Goal: Find specific page/section: Find specific page/section

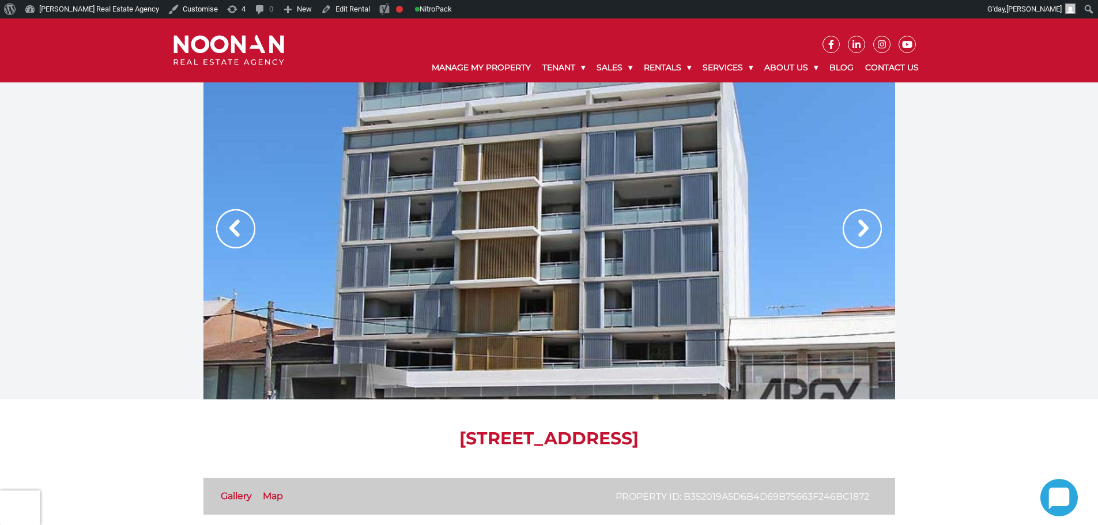
click at [864, 233] on img at bounding box center [862, 228] width 39 height 39
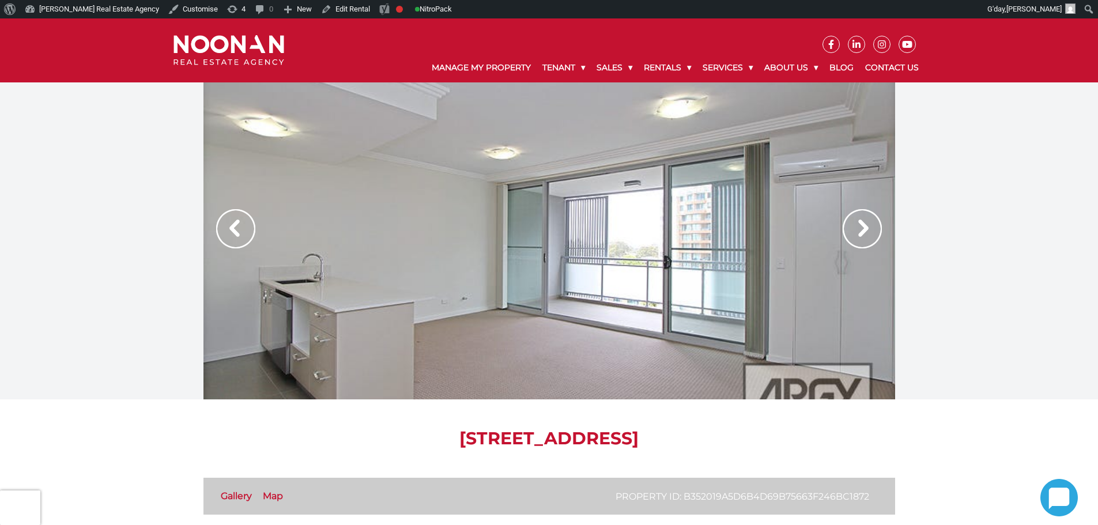
drag, startPoint x: 871, startPoint y: 228, endPoint x: 877, endPoint y: 234, distance: 9.0
click at [871, 227] on img at bounding box center [862, 228] width 39 height 39
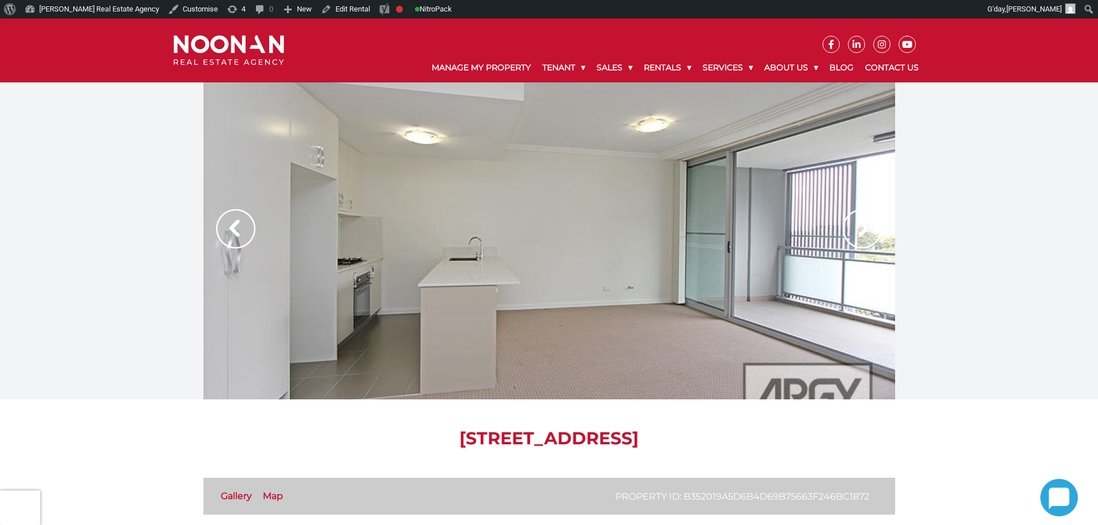
click at [886, 237] on div at bounding box center [549, 240] width 692 height 317
click at [869, 232] on img at bounding box center [862, 228] width 39 height 39
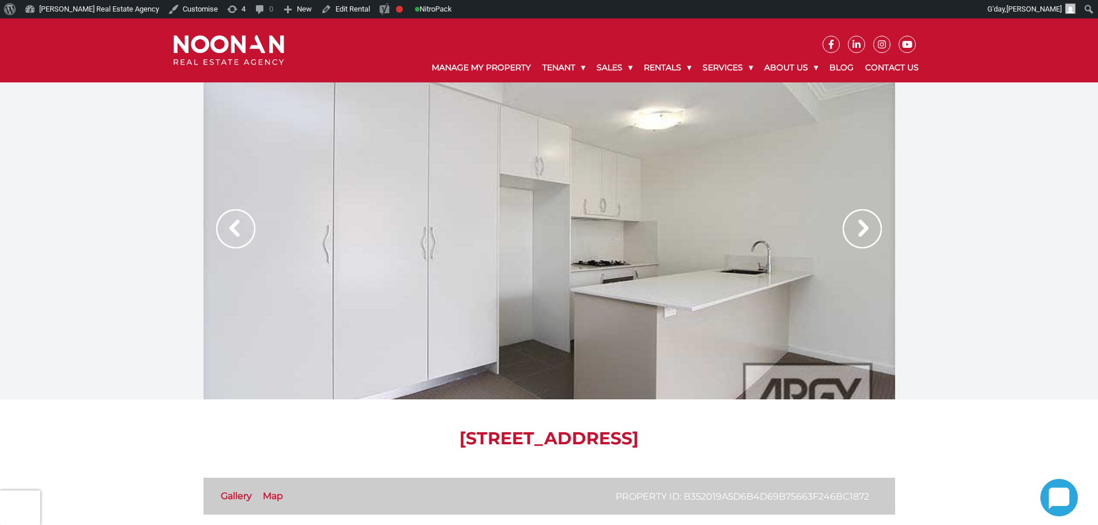
click at [859, 232] on img at bounding box center [862, 228] width 39 height 39
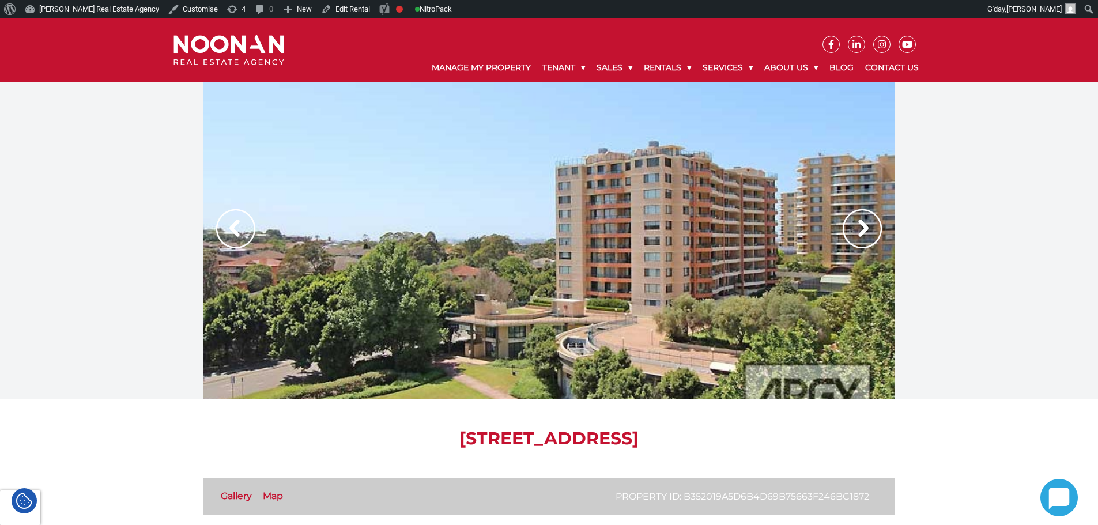
drag, startPoint x: 794, startPoint y: 436, endPoint x: 757, endPoint y: 440, distance: 37.0
click at [757, 440] on h1 "[STREET_ADDRESS]" at bounding box center [549, 438] width 692 height 21
click at [757, 441] on h1 "[STREET_ADDRESS]" at bounding box center [549, 438] width 692 height 21
click at [756, 441] on h1 "[STREET_ADDRESS]" at bounding box center [549, 438] width 692 height 21
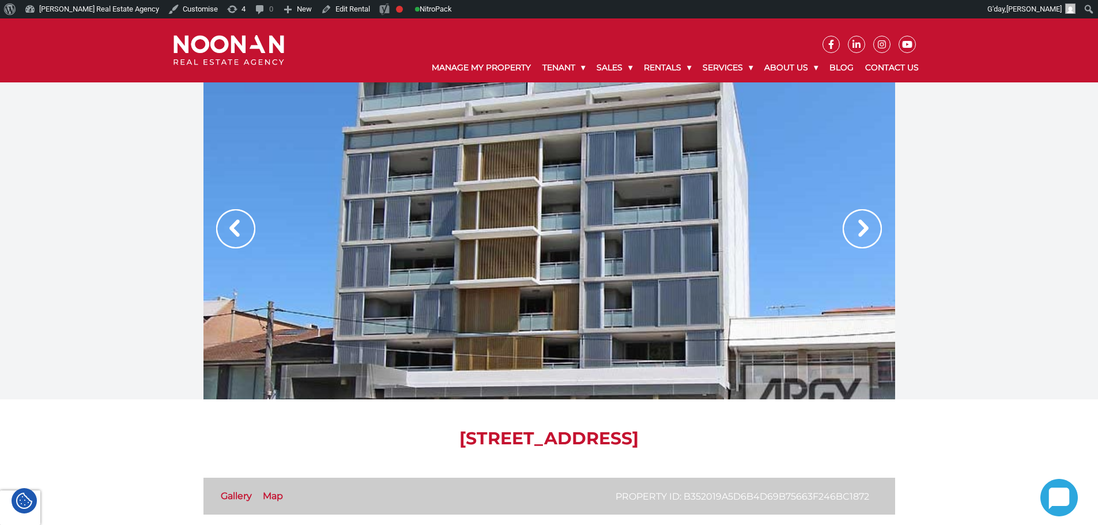
drag, startPoint x: 758, startPoint y: 440, endPoint x: 780, endPoint y: 434, distance: 22.8
click at [780, 434] on h1 "[STREET_ADDRESS]" at bounding box center [549, 438] width 692 height 21
click at [778, 443] on h1 "[STREET_ADDRESS]" at bounding box center [549, 438] width 692 height 21
drag, startPoint x: 794, startPoint y: 438, endPoint x: 758, endPoint y: 445, distance: 36.4
click at [758, 445] on h1 "[STREET_ADDRESS]" at bounding box center [549, 438] width 692 height 21
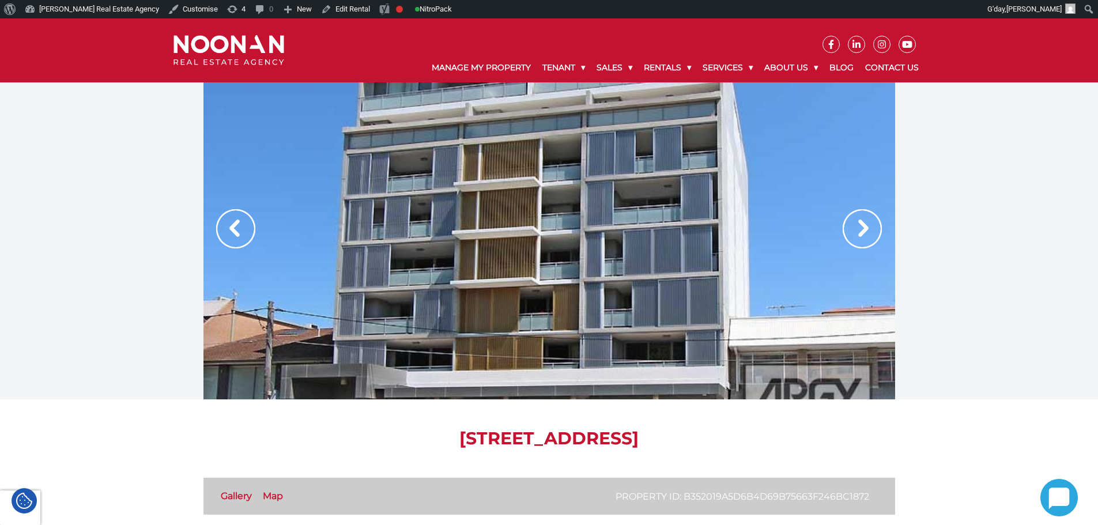
click at [763, 441] on h1 "[STREET_ADDRESS]" at bounding box center [549, 438] width 692 height 21
drag, startPoint x: 761, startPoint y: 441, endPoint x: 794, endPoint y: 434, distance: 33.7
click at [794, 434] on h1 "[STREET_ADDRESS]" at bounding box center [549, 438] width 692 height 21
click at [794, 435] on h1 "[STREET_ADDRESS]" at bounding box center [549, 438] width 692 height 21
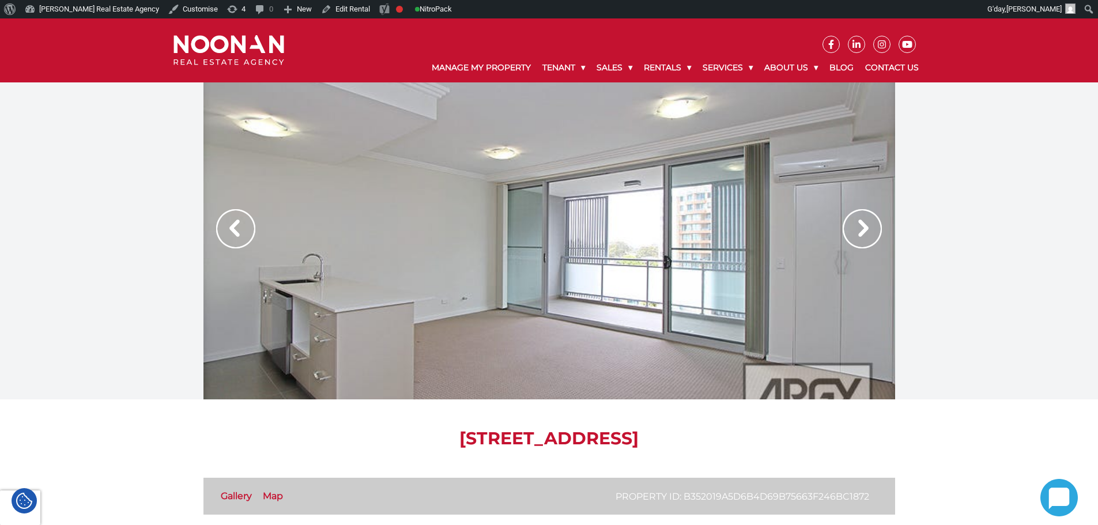
click at [791, 440] on h1 "[STREET_ADDRESS]" at bounding box center [549, 438] width 692 height 21
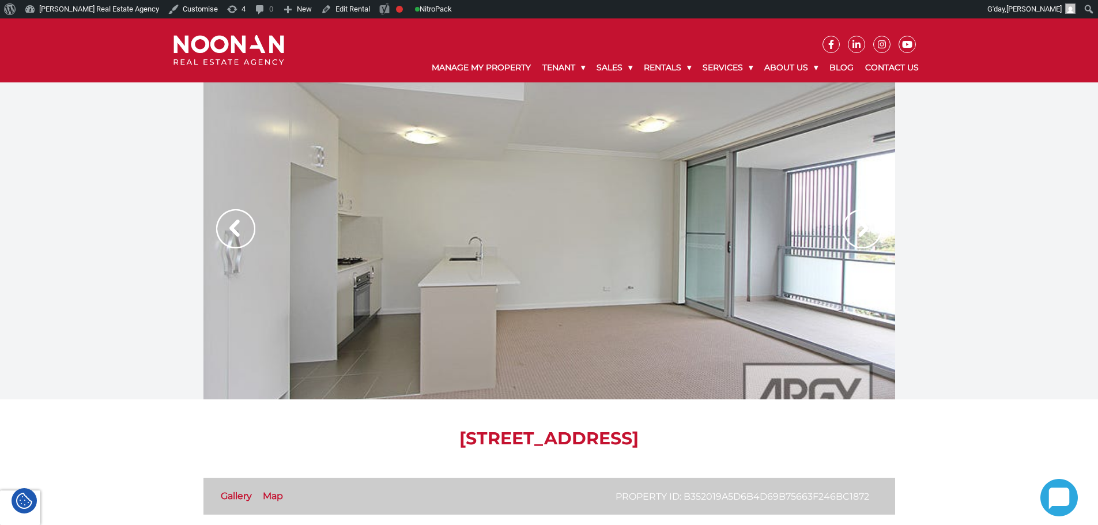
click at [707, 438] on h1 "[STREET_ADDRESS]" at bounding box center [549, 438] width 692 height 21
drag, startPoint x: 753, startPoint y: 441, endPoint x: 770, endPoint y: 437, distance: 17.9
click at [770, 437] on h1 "[STREET_ADDRESS]" at bounding box center [549, 438] width 692 height 21
click at [781, 435] on h1 "[STREET_ADDRESS]" at bounding box center [549, 438] width 692 height 21
drag, startPoint x: 798, startPoint y: 434, endPoint x: 758, endPoint y: 442, distance: 41.1
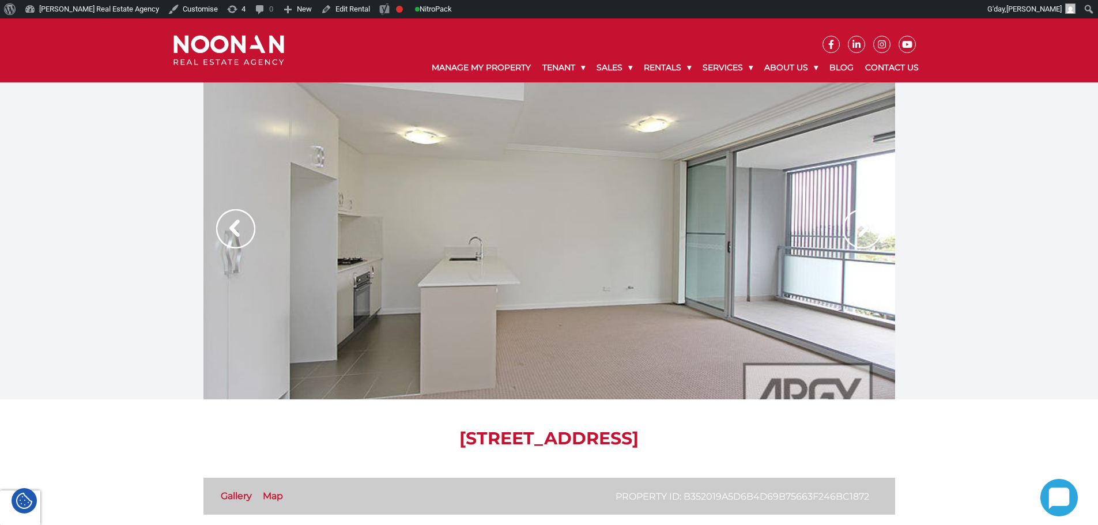
click at [758, 442] on h1 "[STREET_ADDRESS]" at bounding box center [549, 438] width 692 height 21
click at [762, 440] on h1 "[STREET_ADDRESS]" at bounding box center [549, 438] width 692 height 21
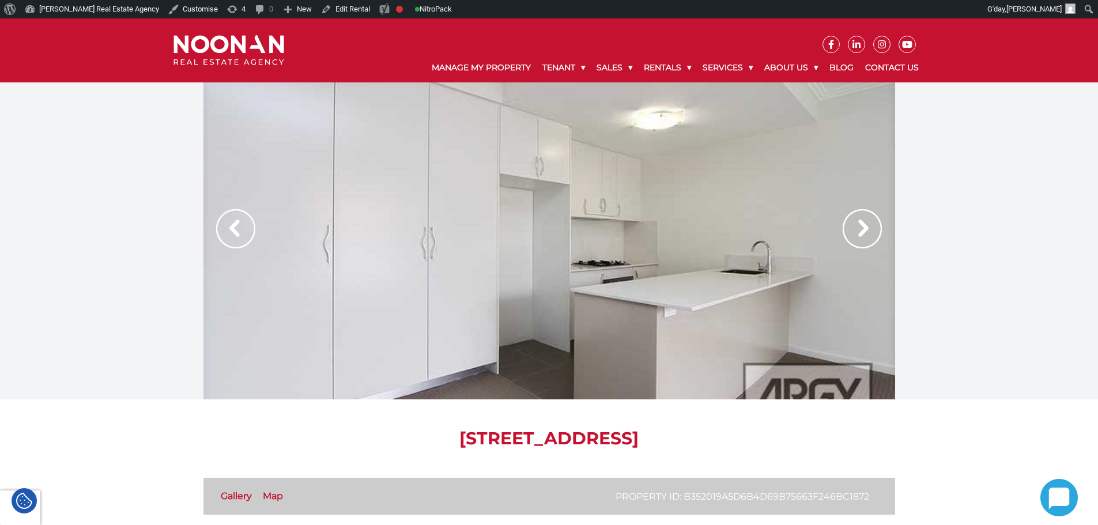
drag, startPoint x: 757, startPoint y: 441, endPoint x: 796, endPoint y: 435, distance: 39.7
click at [796, 435] on h1 "[STREET_ADDRESS]" at bounding box center [549, 438] width 692 height 21
click at [793, 436] on h1 "[STREET_ADDRESS]" at bounding box center [549, 438] width 692 height 21
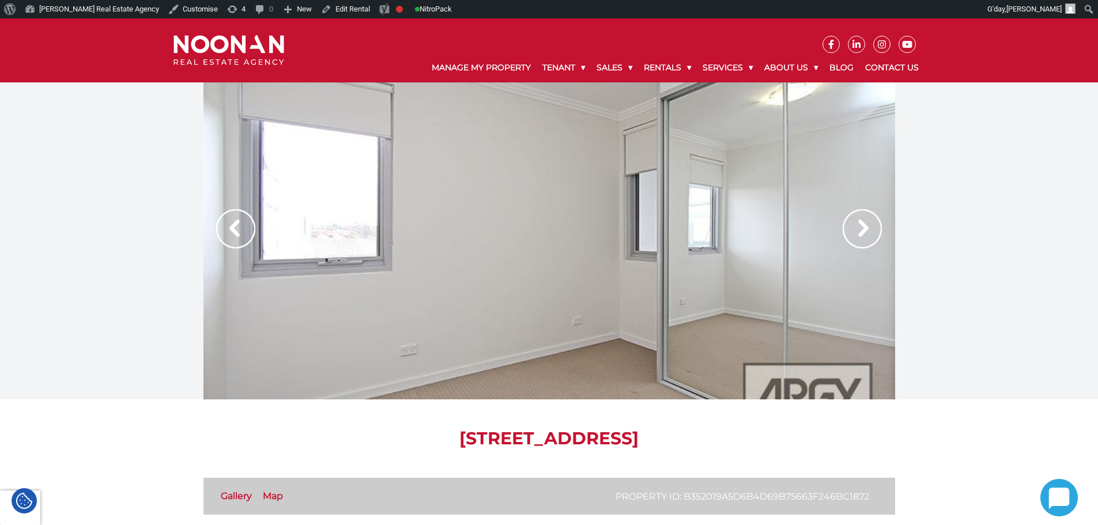
drag, startPoint x: 757, startPoint y: 439, endPoint x: 794, endPoint y: 435, distance: 36.6
click at [794, 435] on h1 "[STREET_ADDRESS]" at bounding box center [549, 438] width 692 height 21
click at [793, 438] on h1 "[STREET_ADDRESS]" at bounding box center [549, 438] width 692 height 21
click at [799, 441] on h1 "[STREET_ADDRESS]" at bounding box center [549, 438] width 692 height 21
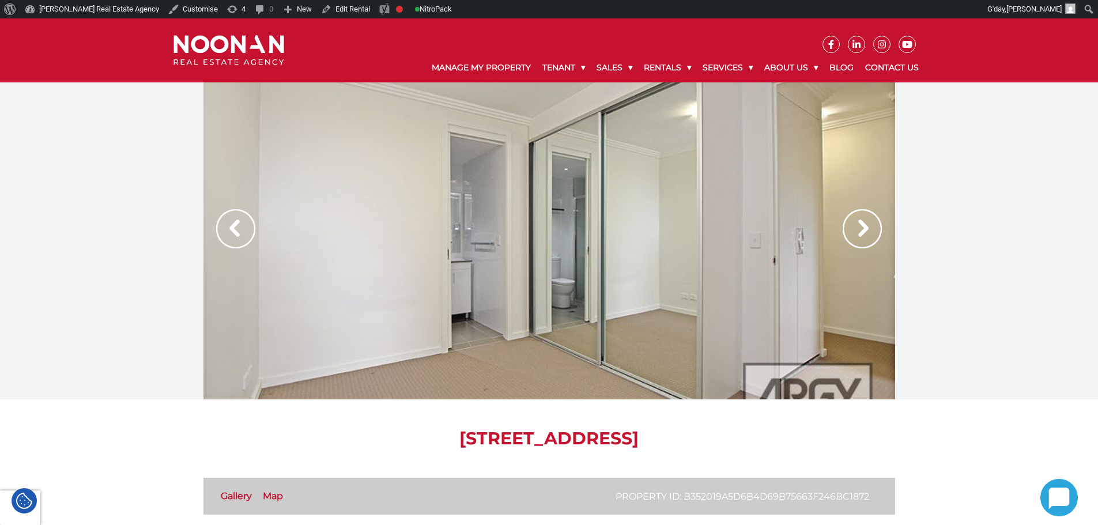
drag, startPoint x: 792, startPoint y: 443, endPoint x: 757, endPoint y: 440, distance: 34.7
click at [757, 440] on h1 "[STREET_ADDRESS]" at bounding box center [549, 438] width 692 height 21
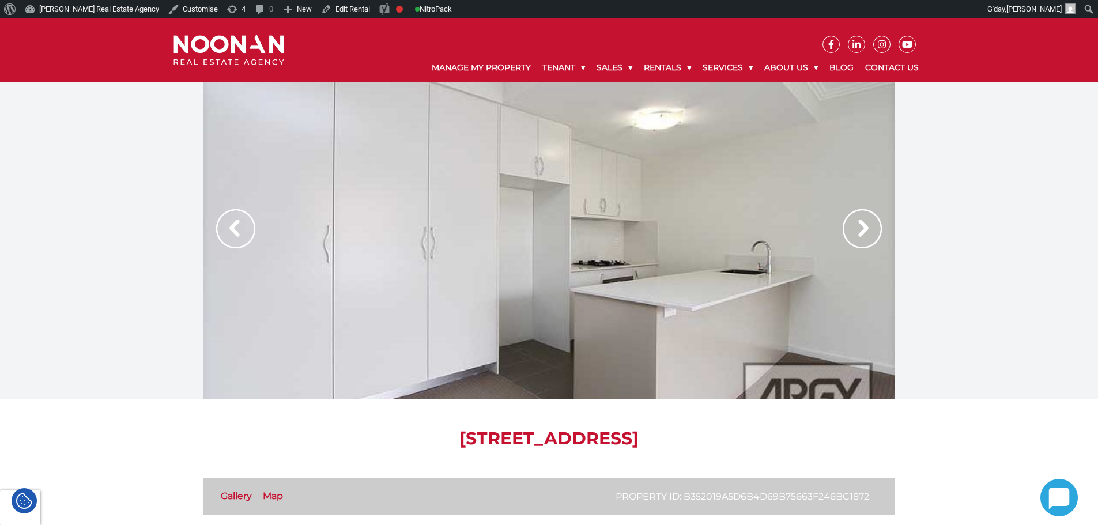
click at [700, 444] on h1 "[STREET_ADDRESS]" at bounding box center [549, 438] width 692 height 21
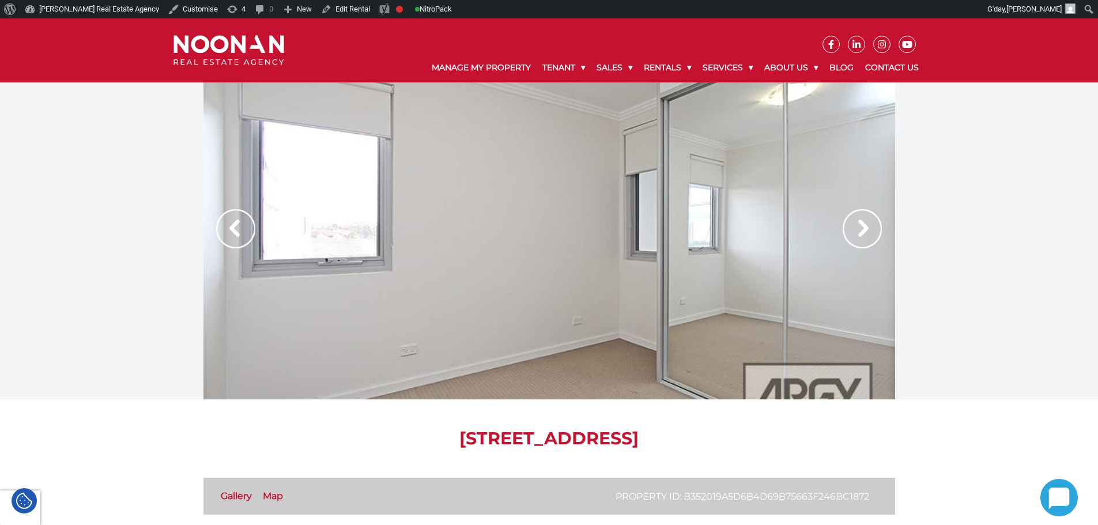
click at [724, 443] on h1 "[STREET_ADDRESS]" at bounding box center [549, 438] width 692 height 21
click at [673, 443] on h1 "[STREET_ADDRESS]" at bounding box center [549, 438] width 692 height 21
click at [706, 431] on h1 "[STREET_ADDRESS]" at bounding box center [549, 438] width 692 height 21
drag, startPoint x: 713, startPoint y: 438, endPoint x: 798, endPoint y: 440, distance: 84.7
click at [798, 440] on h1 "[STREET_ADDRESS]" at bounding box center [549, 438] width 692 height 21
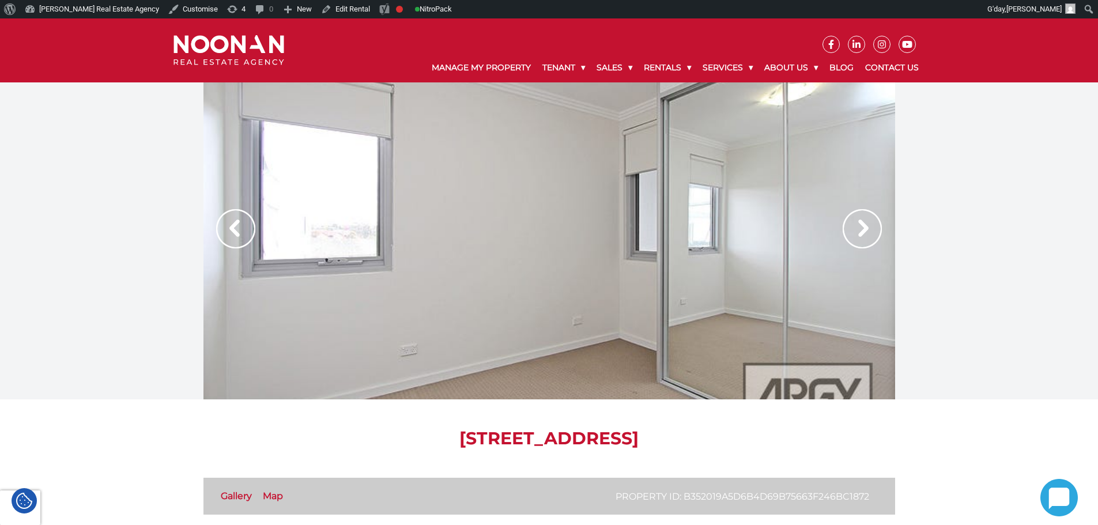
click at [798, 440] on h1 "[STREET_ADDRESS]" at bounding box center [549, 438] width 692 height 21
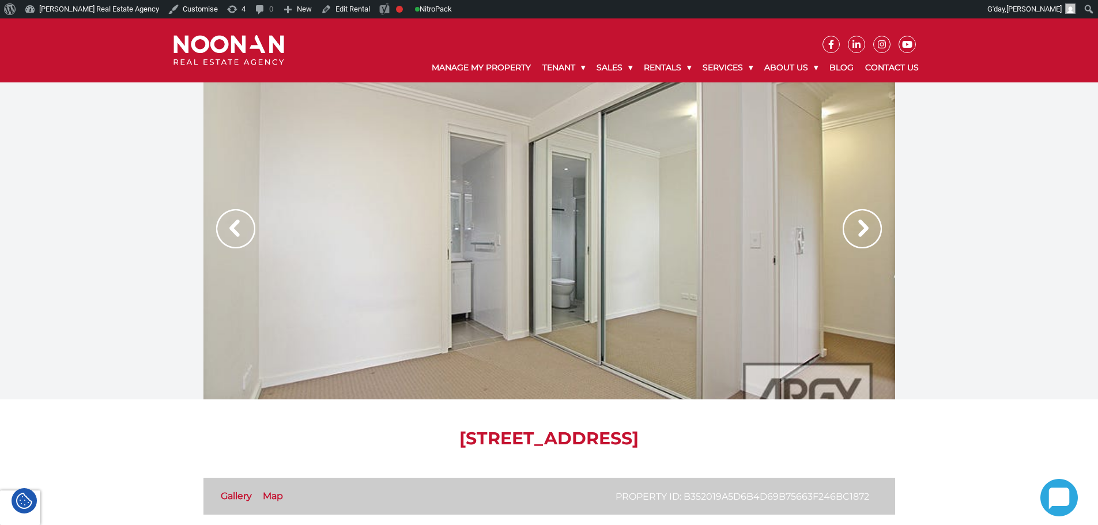
drag, startPoint x: 796, startPoint y: 440, endPoint x: 761, endPoint y: 441, distance: 35.8
click at [761, 441] on h1 "[STREET_ADDRESS]" at bounding box center [549, 438] width 692 height 21
drag, startPoint x: 761, startPoint y: 441, endPoint x: 796, endPoint y: 436, distance: 35.5
click at [796, 436] on h1 "[STREET_ADDRESS]" at bounding box center [549, 438] width 692 height 21
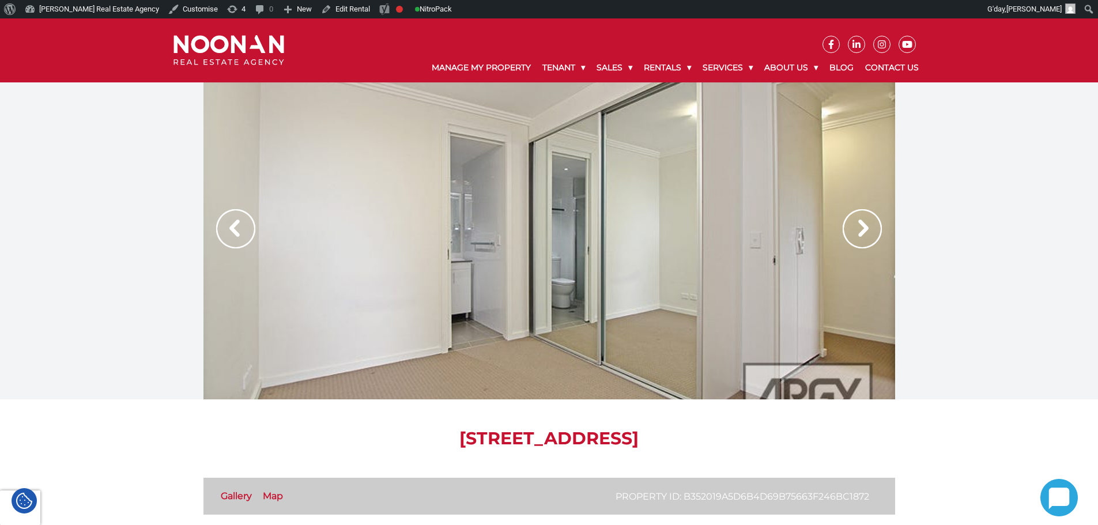
click at [795, 436] on h1 "[STREET_ADDRESS]" at bounding box center [549, 438] width 692 height 21
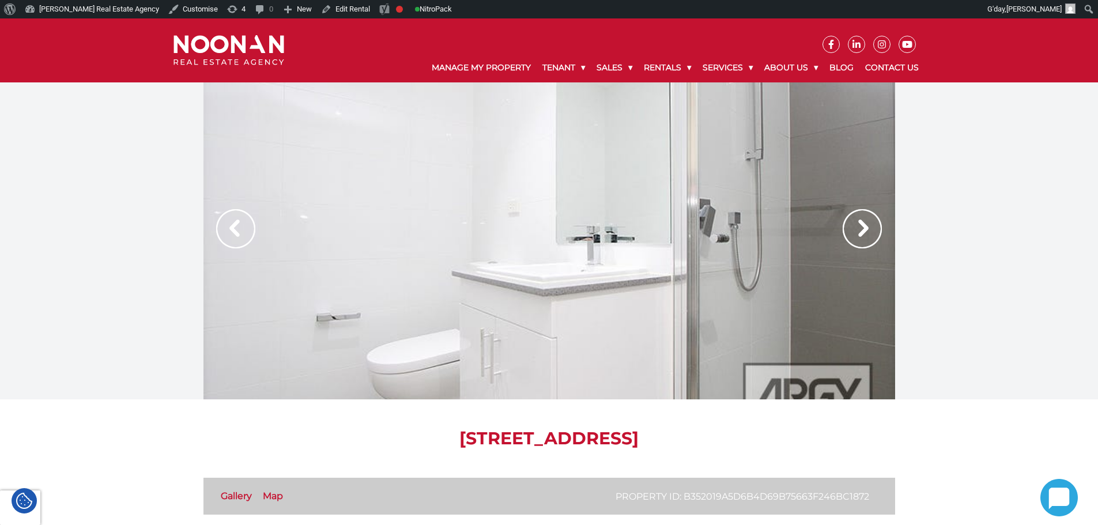
drag, startPoint x: 793, startPoint y: 437, endPoint x: 761, endPoint y: 441, distance: 32.5
click at [761, 441] on h1 "[STREET_ADDRESS]" at bounding box center [549, 438] width 692 height 21
click at [760, 441] on h1 "[STREET_ADDRESS]" at bounding box center [549, 438] width 692 height 21
drag, startPoint x: 760, startPoint y: 441, endPoint x: 786, endPoint y: 440, distance: 25.4
click at [786, 440] on h1 "[STREET_ADDRESS]" at bounding box center [549, 438] width 692 height 21
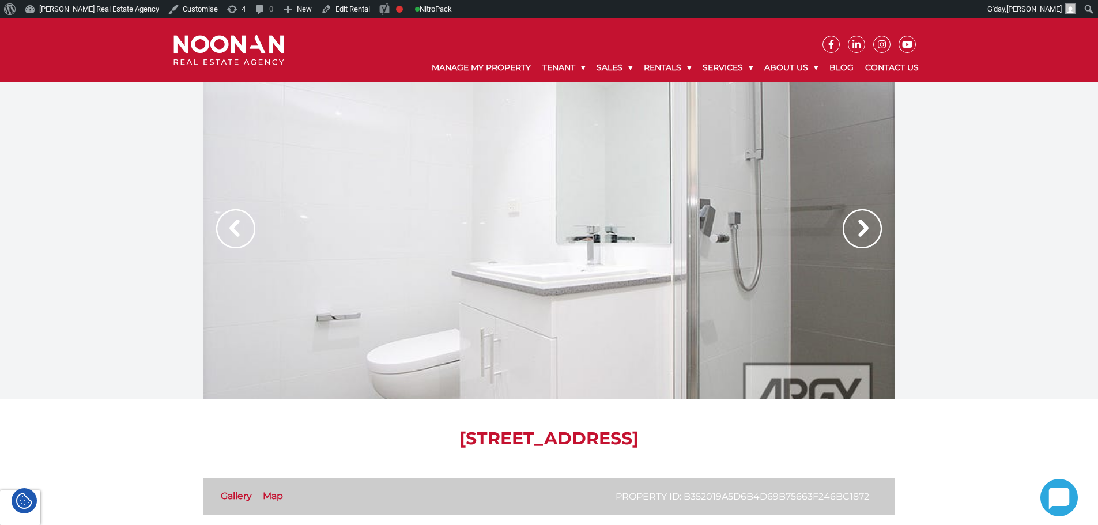
click at [786, 439] on h1 "[STREET_ADDRESS]" at bounding box center [549, 438] width 692 height 21
drag, startPoint x: 794, startPoint y: 436, endPoint x: 762, endPoint y: 438, distance: 32.3
click at [762, 438] on h1 "[STREET_ADDRESS]" at bounding box center [549, 438] width 692 height 21
click at [760, 436] on h1 "[STREET_ADDRESS]" at bounding box center [549, 438] width 692 height 21
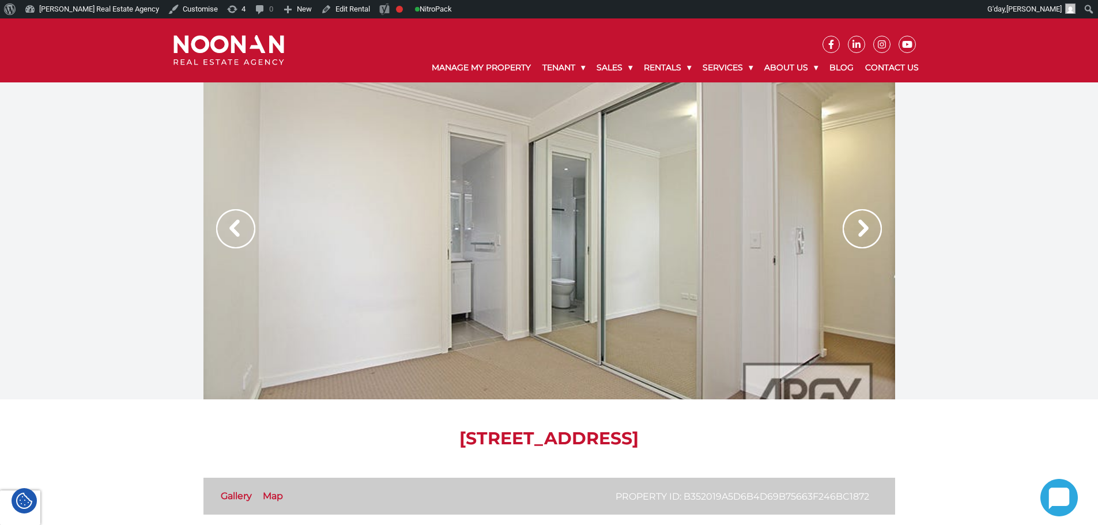
click at [670, 440] on h1 "[STREET_ADDRESS]" at bounding box center [549, 438] width 692 height 21
drag, startPoint x: 603, startPoint y: 440, endPoint x: 700, endPoint y: 443, distance: 96.3
click at [700, 443] on h1 "[STREET_ADDRESS]" at bounding box center [549, 438] width 692 height 21
drag, startPoint x: 700, startPoint y: 440, endPoint x: 606, endPoint y: 441, distance: 93.4
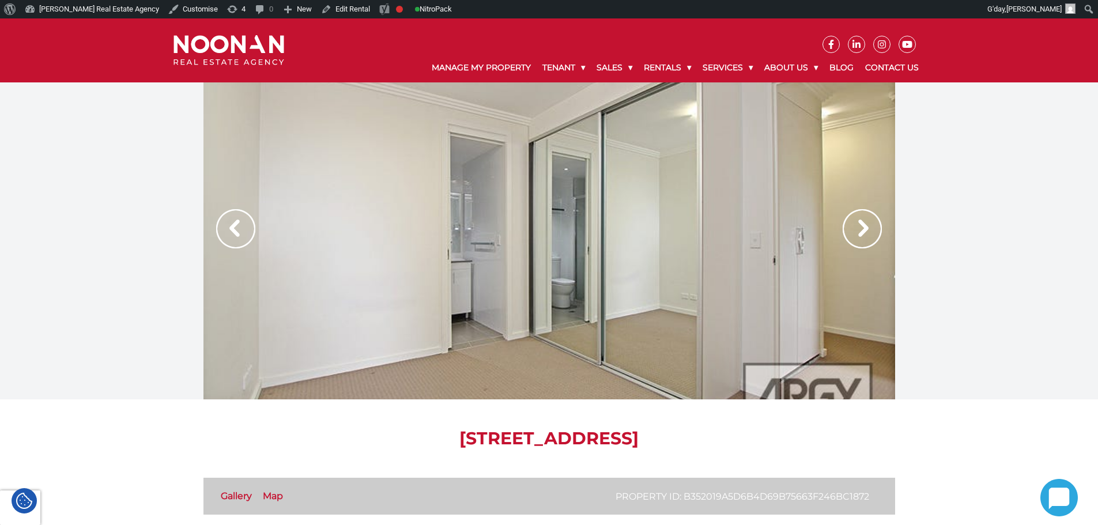
click at [606, 441] on h1 "[STREET_ADDRESS]" at bounding box center [549, 438] width 692 height 21
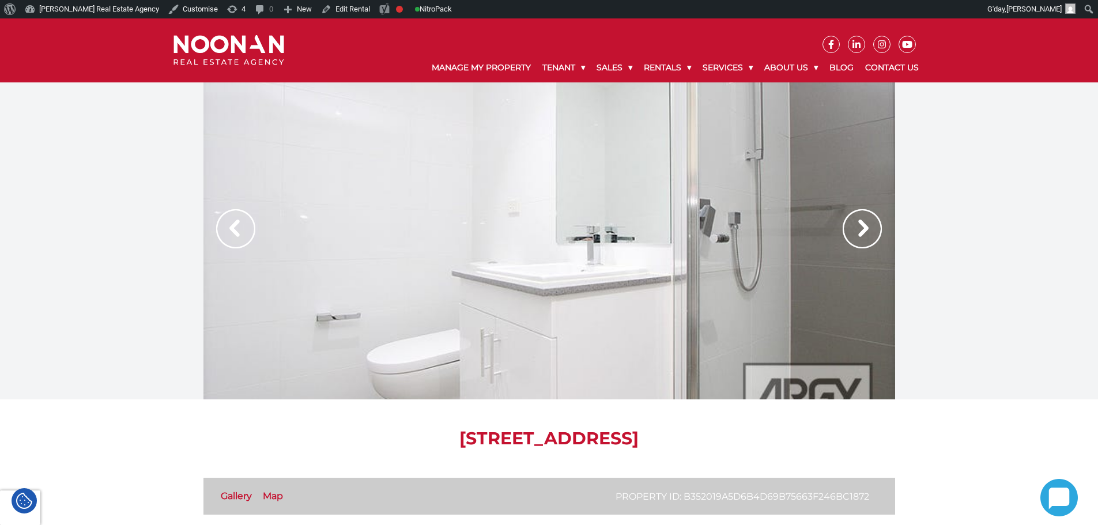
drag, startPoint x: 606, startPoint y: 441, endPoint x: 685, endPoint y: 440, distance: 78.4
click at [685, 440] on h1 "[STREET_ADDRESS]" at bounding box center [549, 438] width 692 height 21
click at [701, 436] on h1 "[STREET_ADDRESS]" at bounding box center [549, 438] width 692 height 21
drag, startPoint x: 700, startPoint y: 436, endPoint x: 607, endPoint y: 434, distance: 92.8
click at [607, 434] on h1 "[STREET_ADDRESS]" at bounding box center [549, 438] width 692 height 21
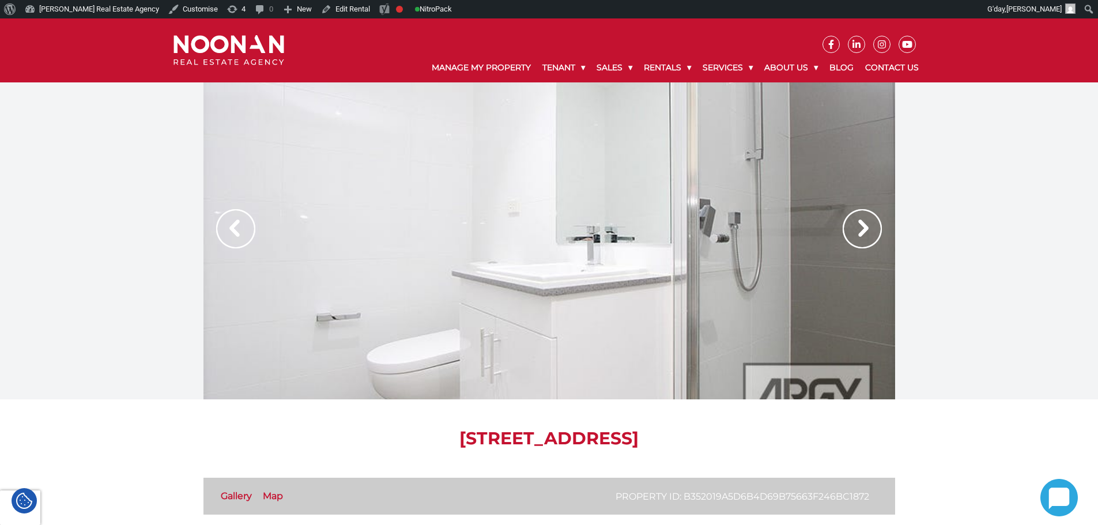
click at [606, 436] on h1 "[STREET_ADDRESS]" at bounding box center [549, 438] width 692 height 21
drag, startPoint x: 604, startPoint y: 438, endPoint x: 696, endPoint y: 439, distance: 92.2
click at [697, 439] on h1 "[STREET_ADDRESS]" at bounding box center [549, 438] width 692 height 21
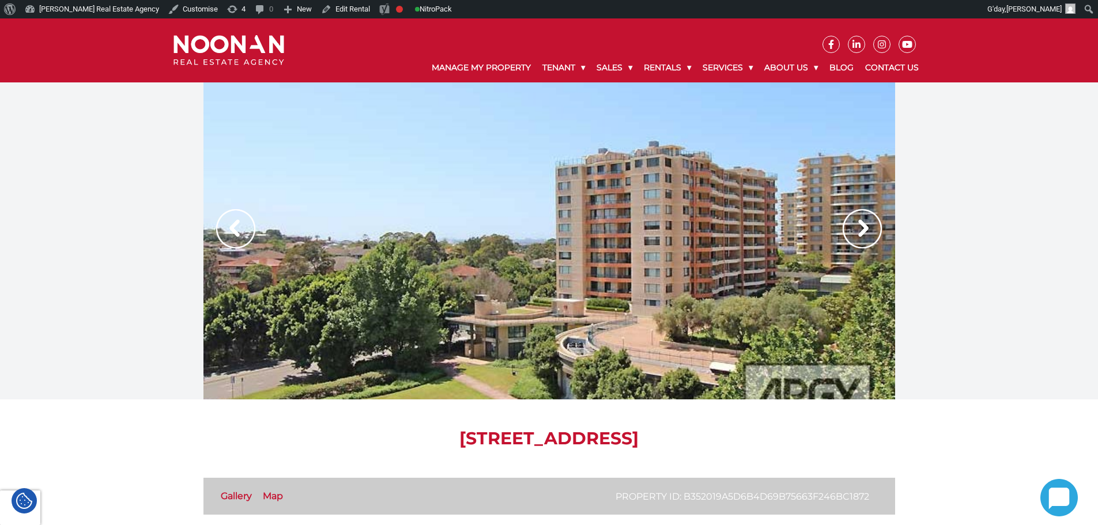
click at [696, 439] on h1 "[STREET_ADDRESS]" at bounding box center [549, 438] width 692 height 21
drag, startPoint x: 698, startPoint y: 439, endPoint x: 604, endPoint y: 440, distance: 93.9
click at [604, 440] on h1 "[STREET_ADDRESS]" at bounding box center [549, 438] width 692 height 21
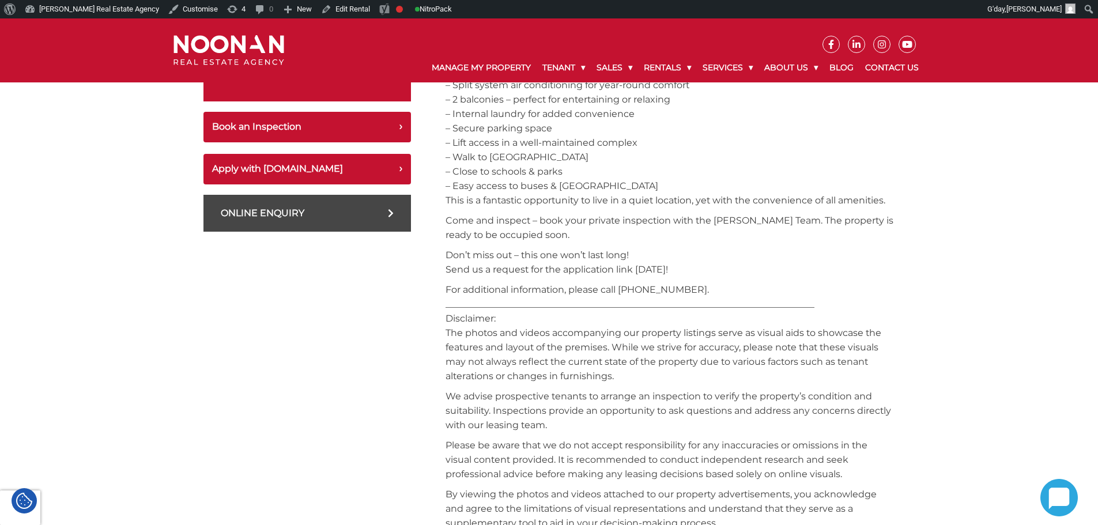
scroll to position [576, 0]
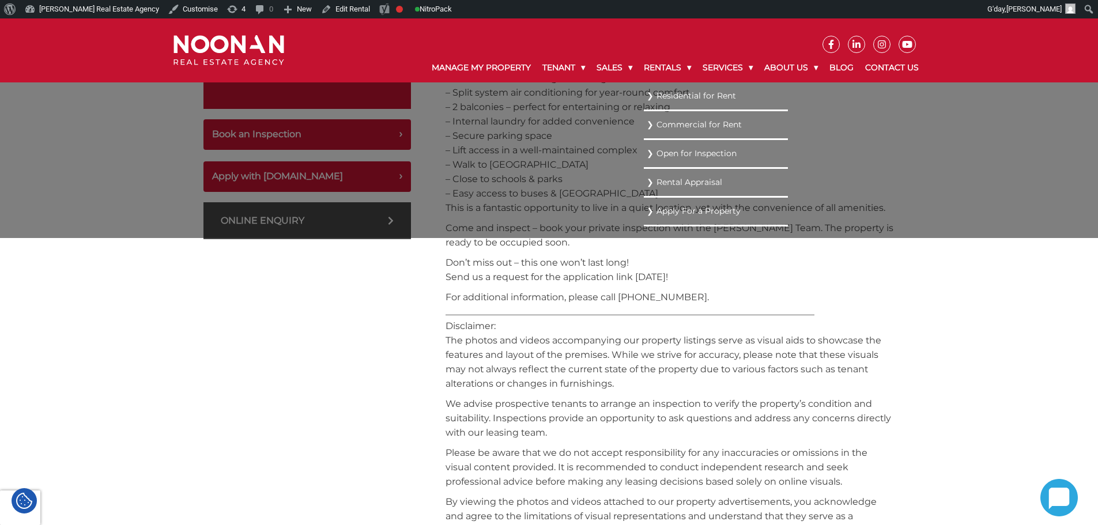
click at [663, 99] on link "Residential for Rent" at bounding box center [716, 96] width 138 height 16
